Goal: Check status

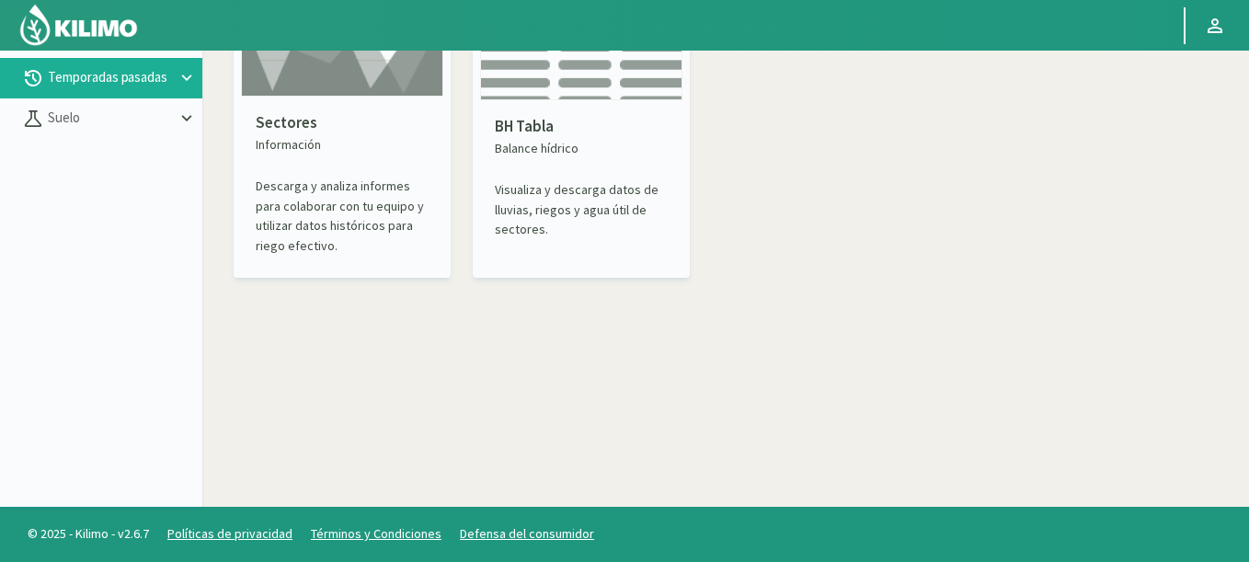
scroll to position [106, 0]
click at [322, 74] on img at bounding box center [342, 33] width 202 height 127
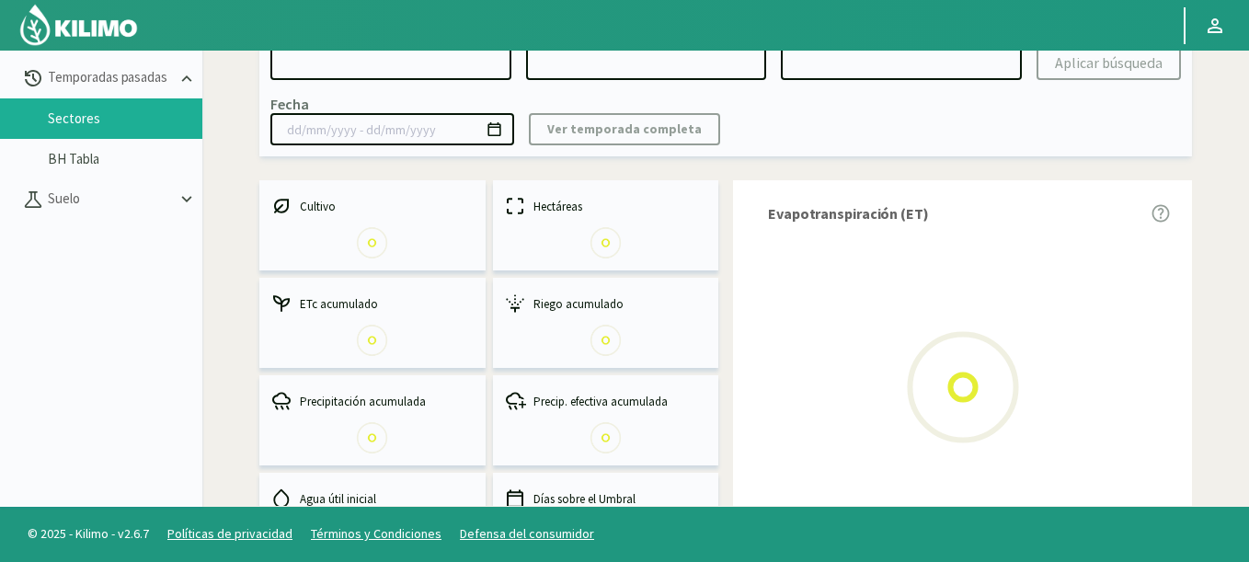
select select "0: Object"
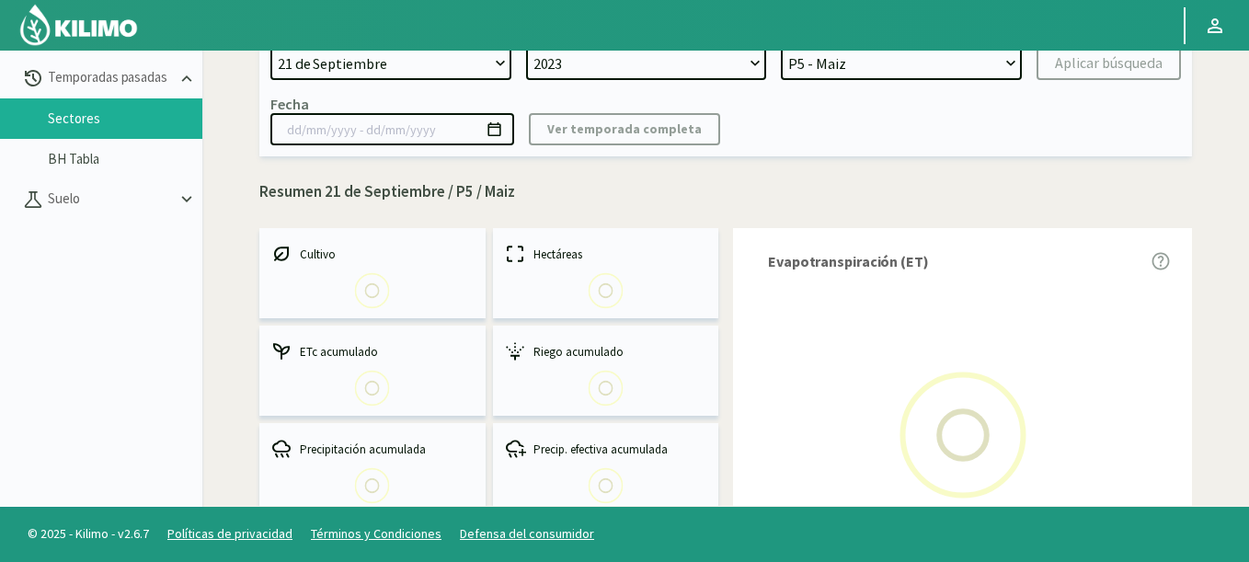
select select "0: 2023"
select select "0: Object"
type input "[DATE] - [DATE]"
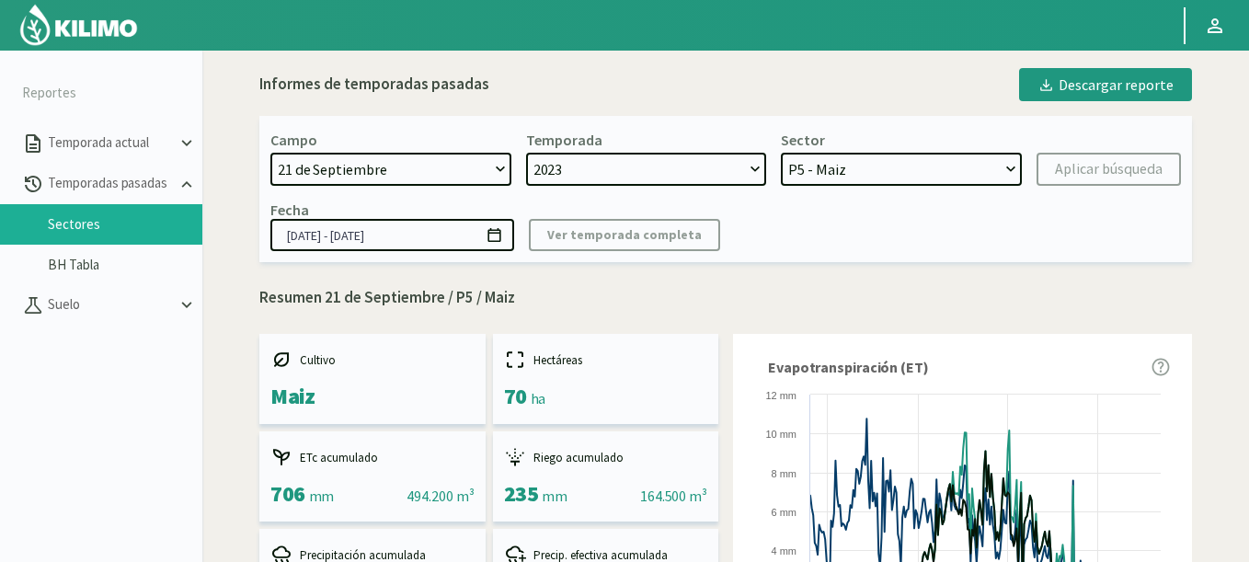
click at [331, 184] on select "[DATE] 8 Fuegos Acograpes - Ag. [PERSON_NAME] - Ag. [GEOGRAPHIC_DATA] Acograpes…" at bounding box center [390, 169] width 241 height 33
click at [333, 176] on select "[DATE] 8 Fuegos Acograpes - Ag. [PERSON_NAME] - Ag. [GEOGRAPHIC_DATA] Acograpes…" at bounding box center [390, 169] width 241 height 33
select select "1313: Object"
click at [510, 121] on div "Campo [DATE] 8 Fuegos Acograpes - Ag. [PERSON_NAME] - Ag. [GEOGRAPHIC_DATA] Aco…" at bounding box center [725, 189] width 932 height 146
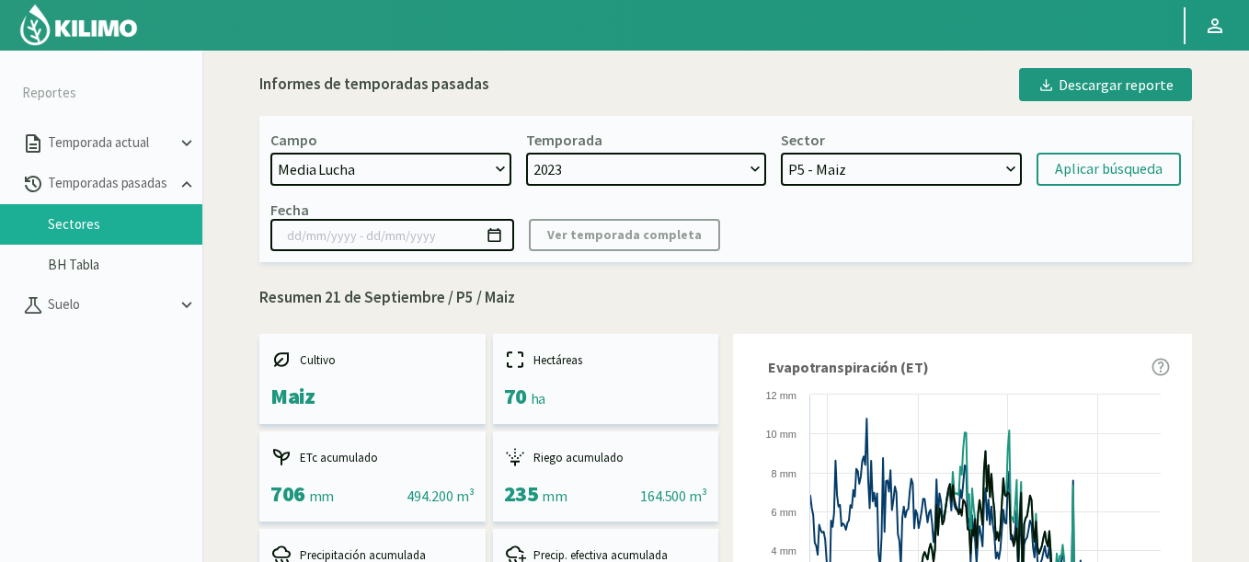
select select "2: 2024"
select select "25: Object"
